Goal: Check status: Check status

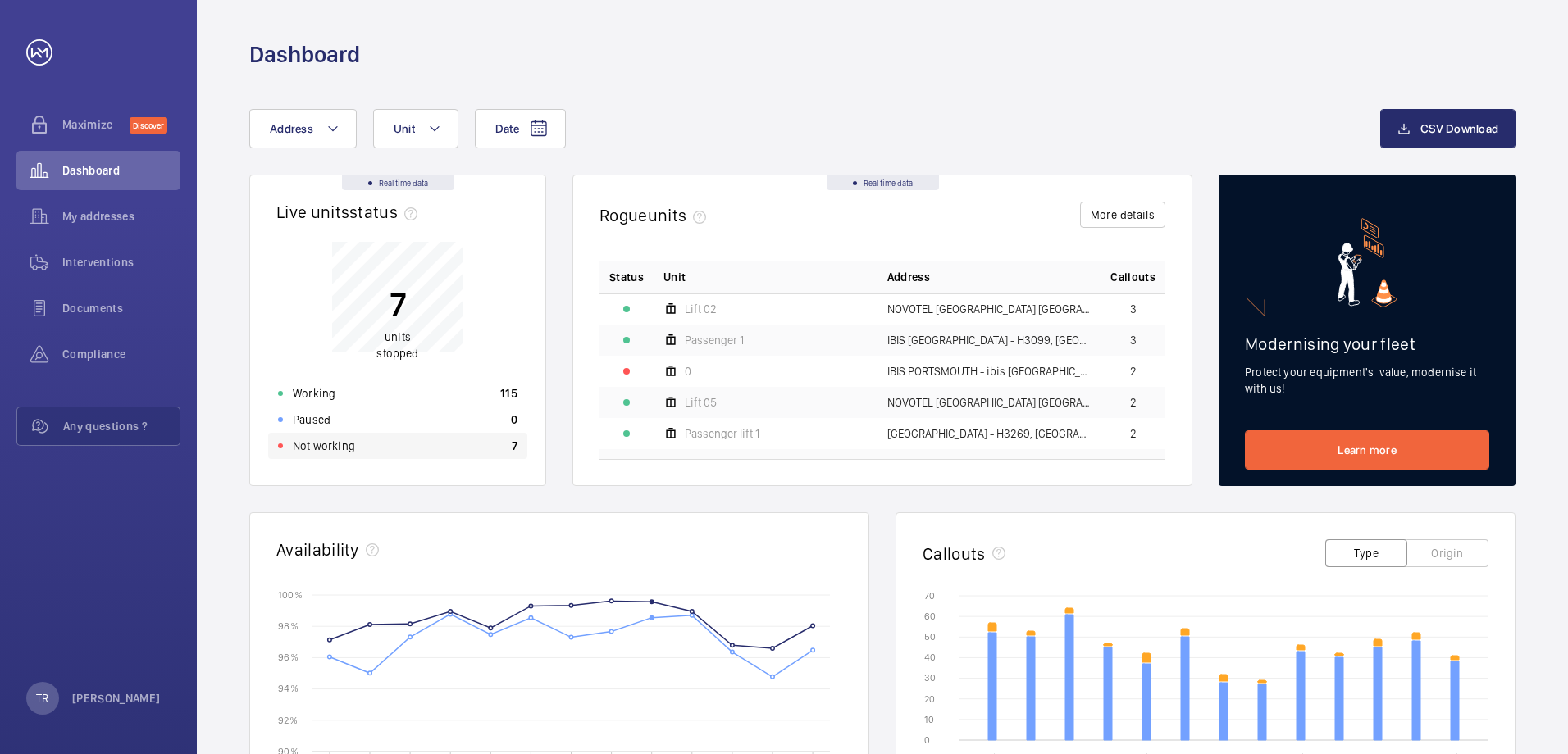
click at [322, 440] on p "Not working" at bounding box center [323, 446] width 63 height 17
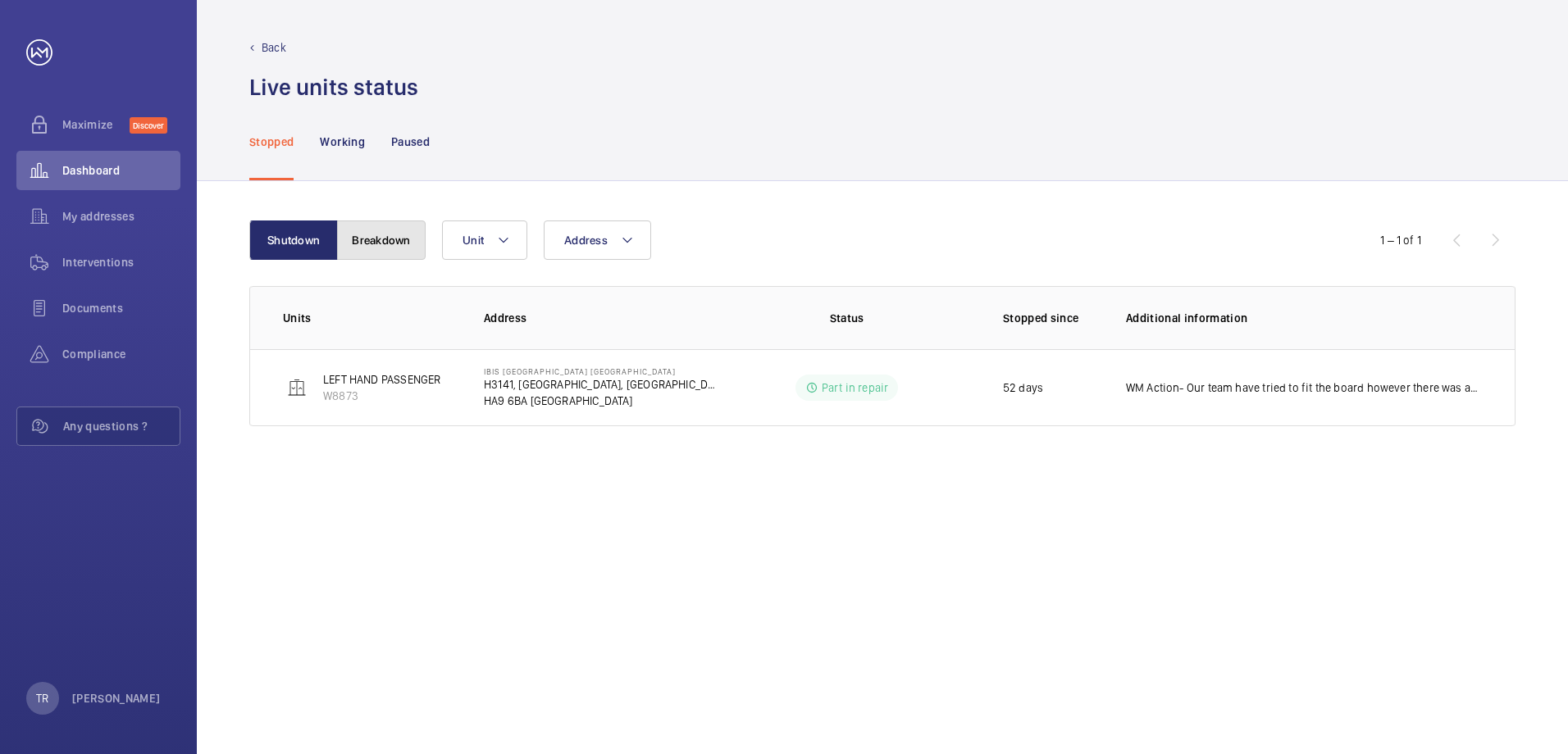
click at [382, 238] on button "Breakdown" at bounding box center [381, 240] width 88 height 39
